Goal: Information Seeking & Learning: Learn about a topic

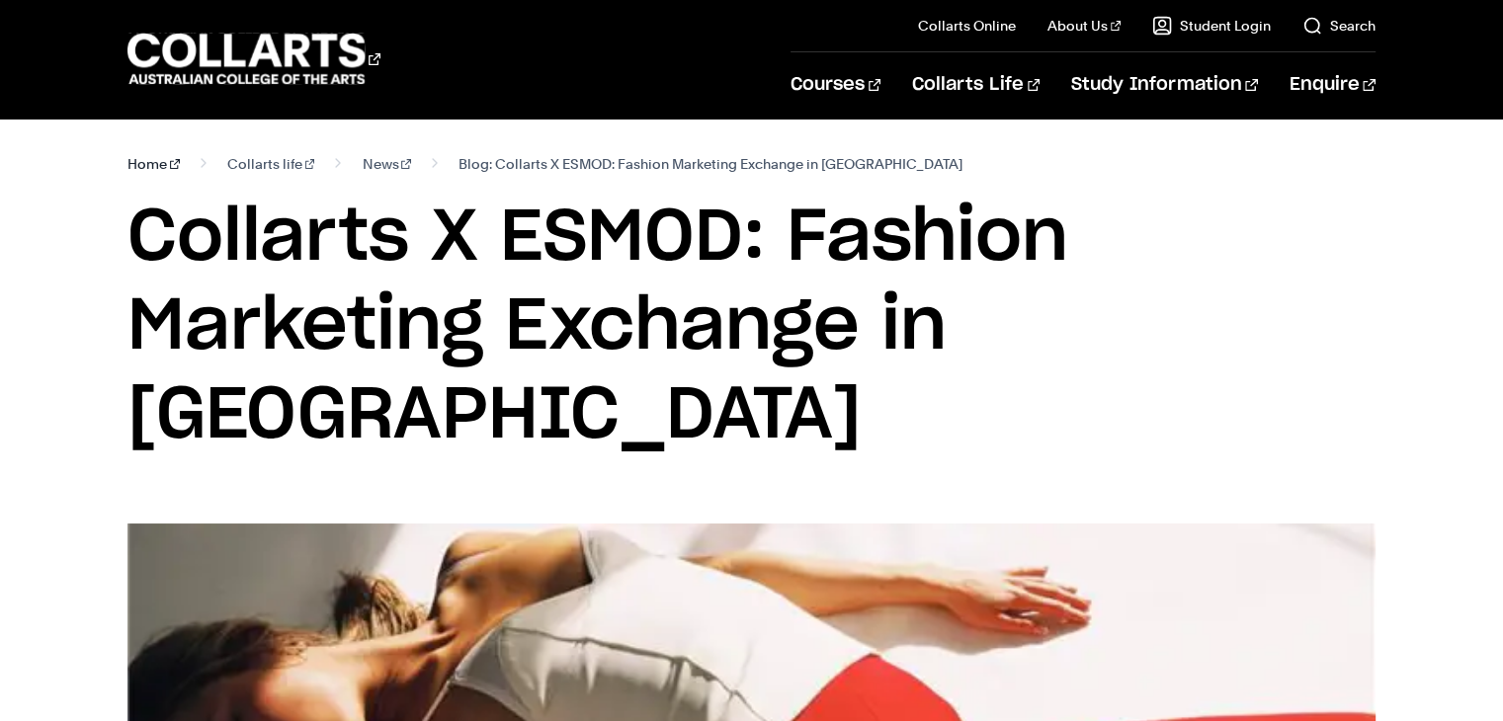
click at [156, 157] on link "Home" at bounding box center [153, 164] width 52 height 28
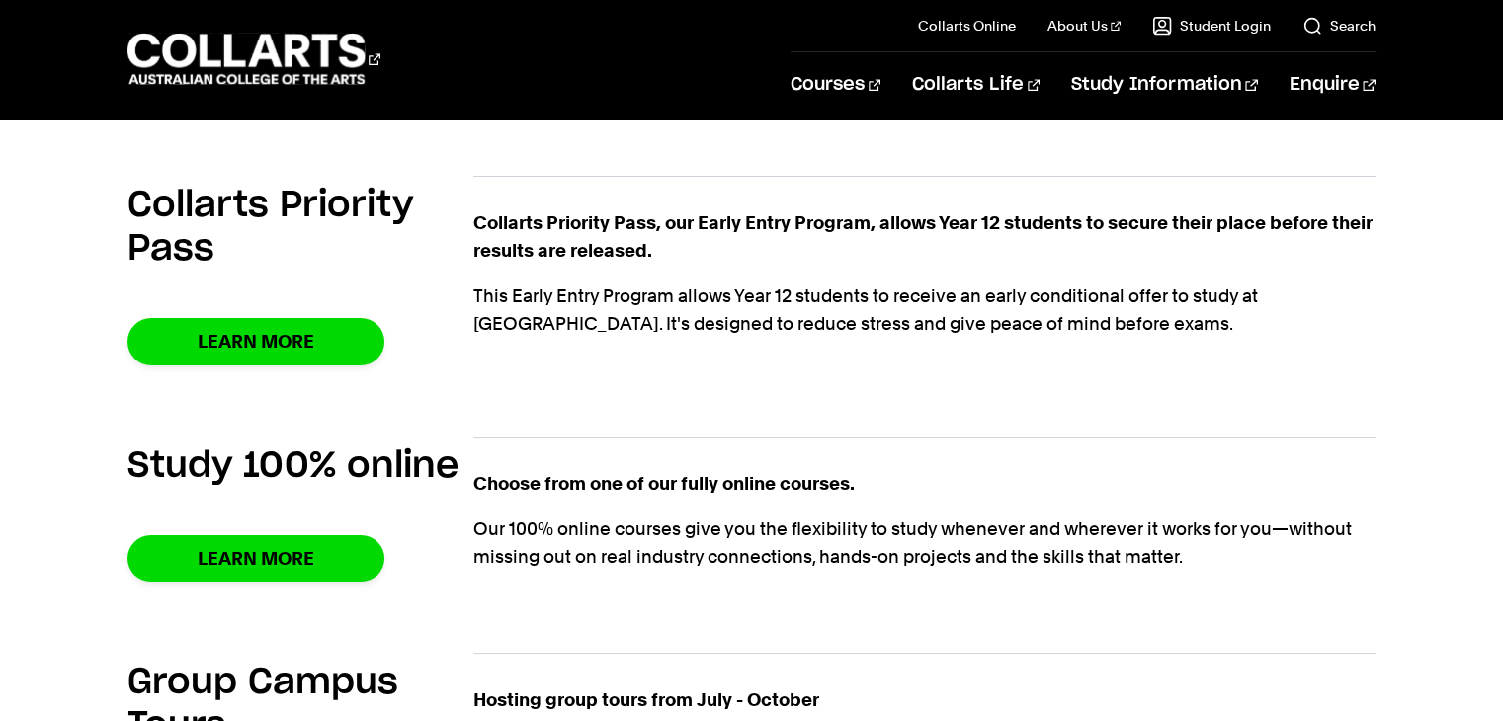
scroll to position [701, 0]
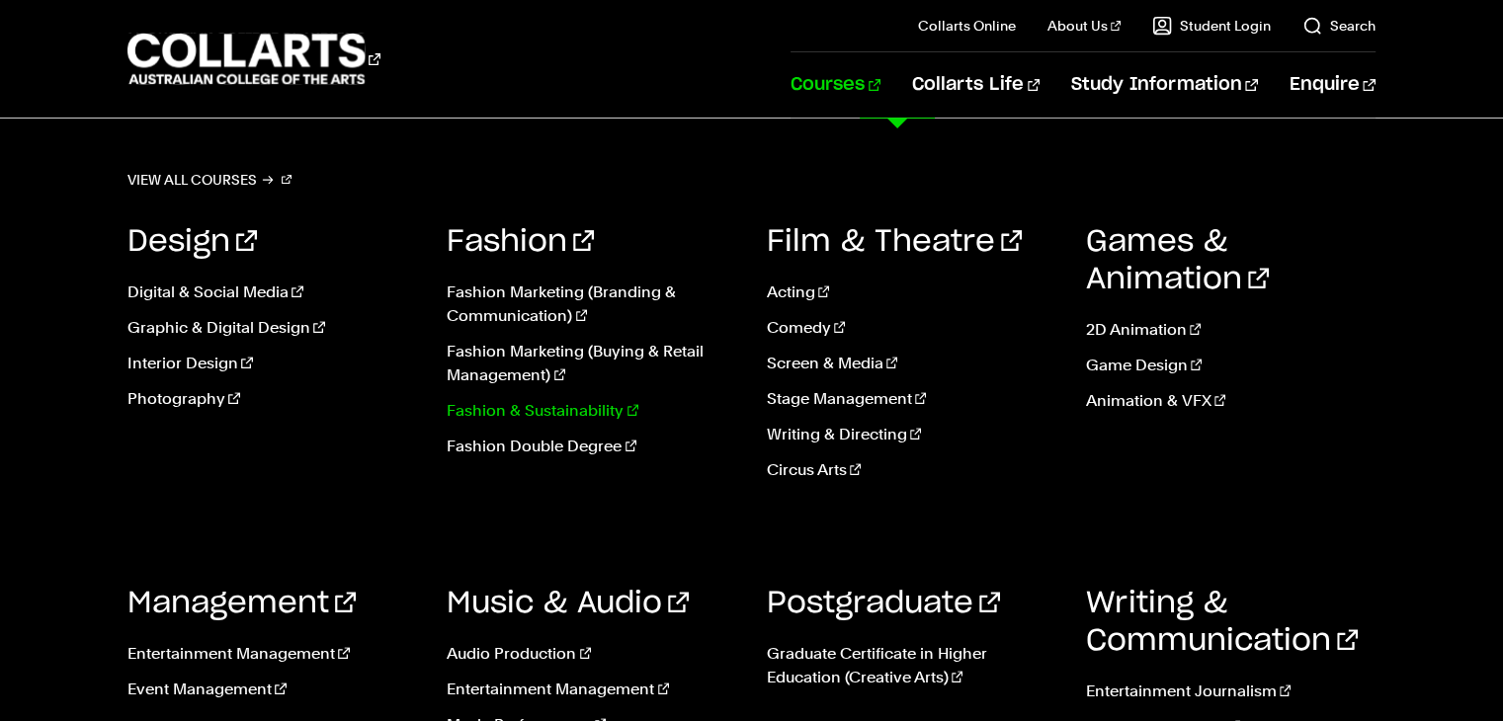
click at [542, 410] on link "Fashion & Sustainability" at bounding box center [592, 411] width 290 height 24
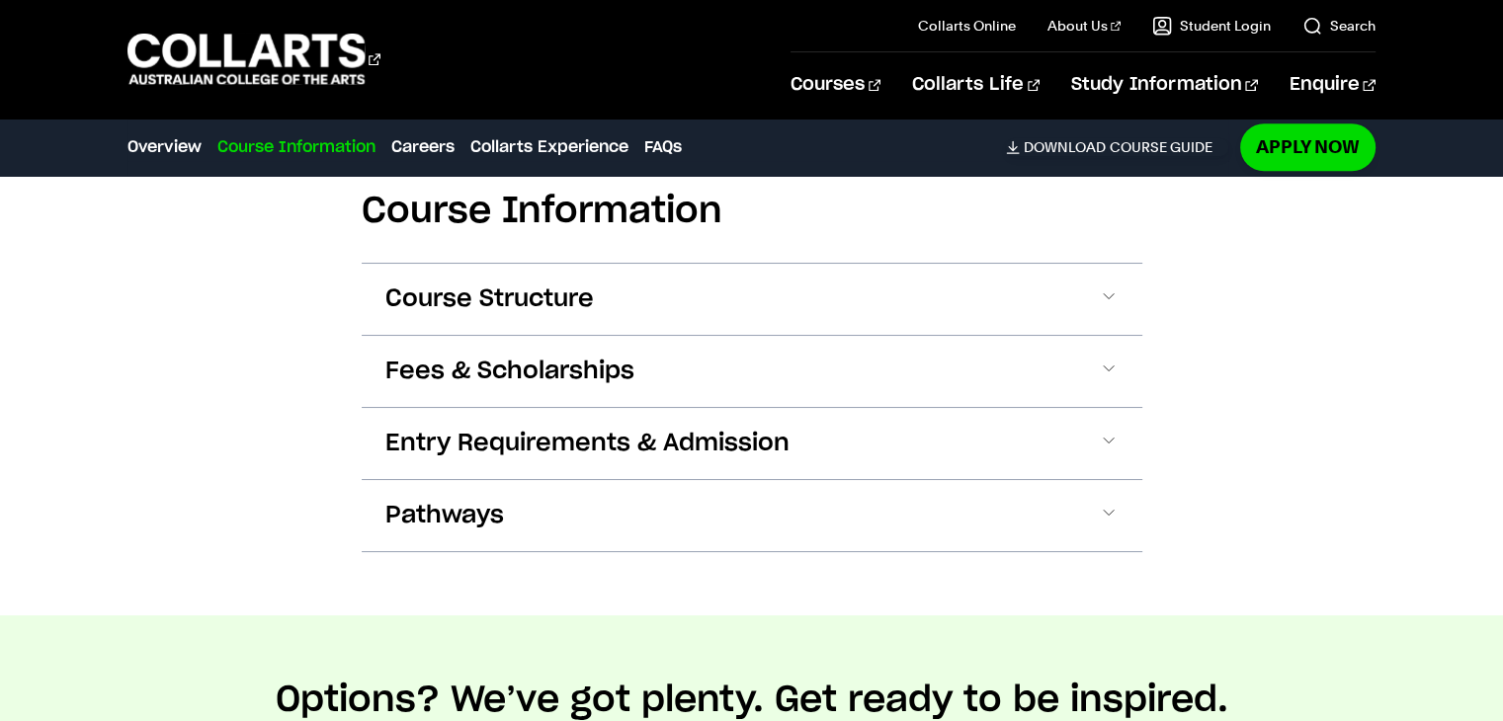
scroll to position [2036, 0]
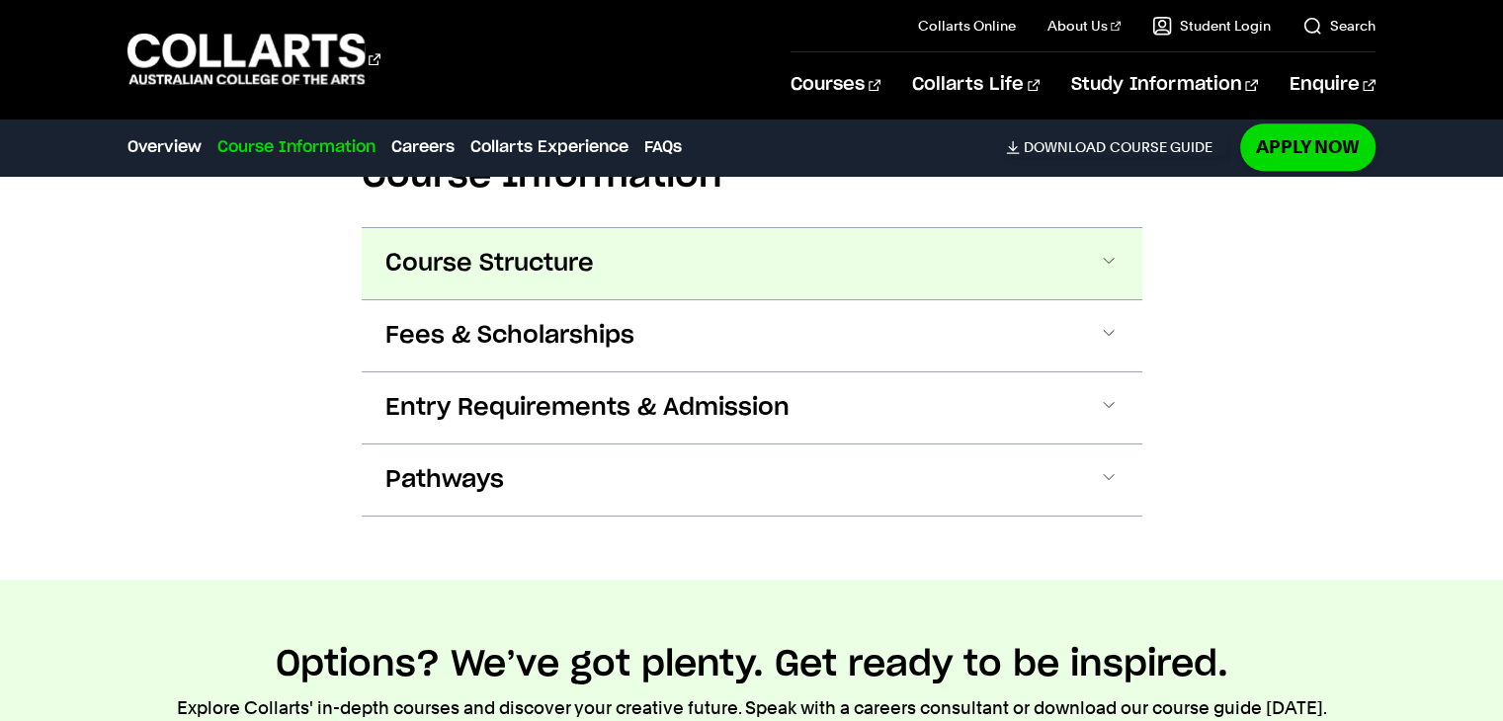
click at [1117, 251] on span at bounding box center [1109, 264] width 20 height 26
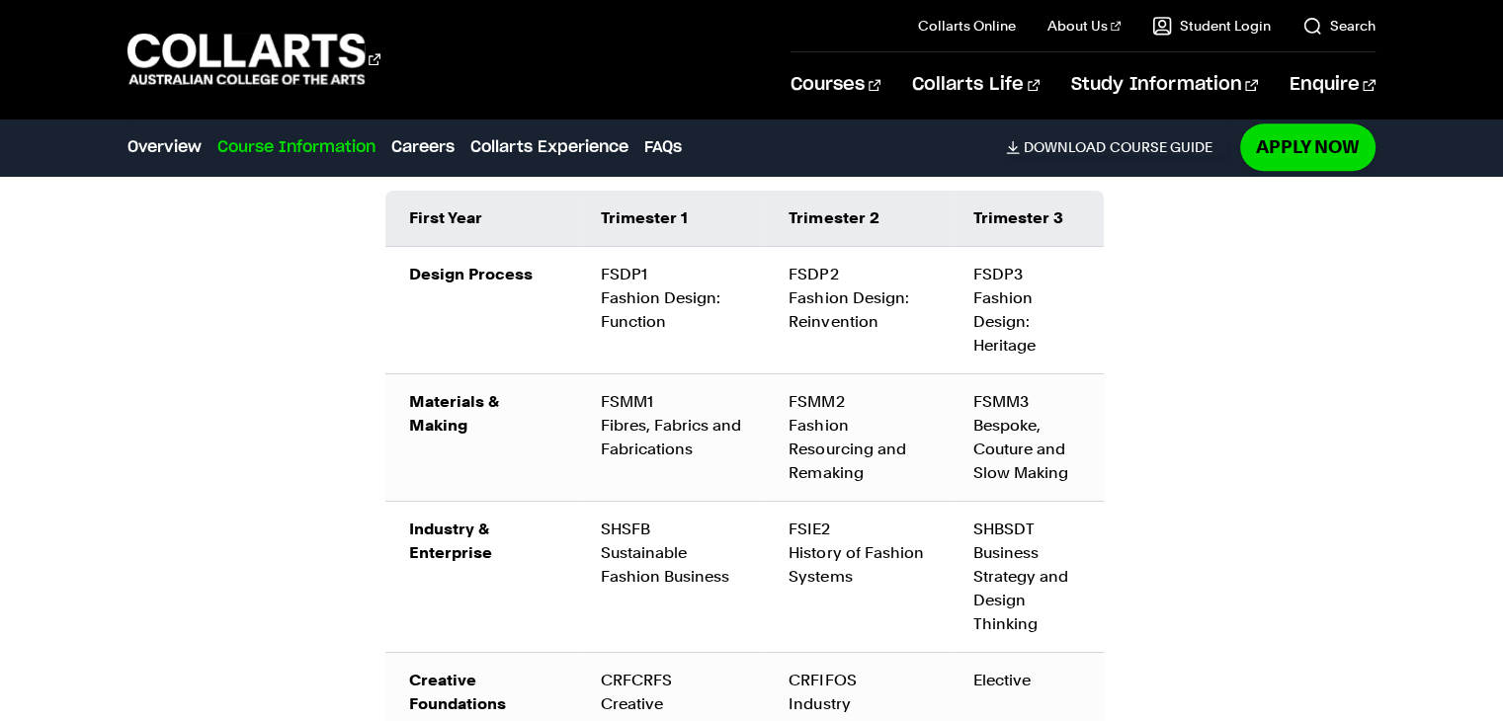
scroll to position [2316, 0]
